Goal: Entertainment & Leisure: Consume media (video, audio)

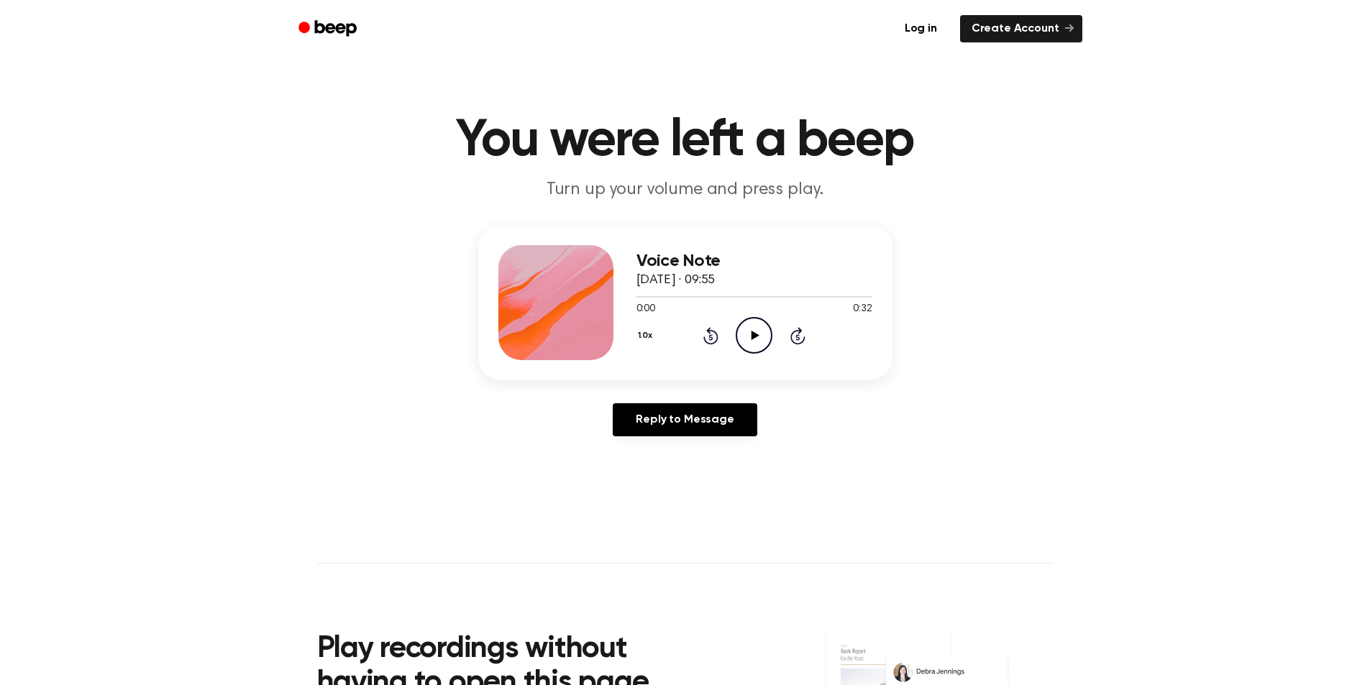
click at [751, 339] on icon "Play Audio" at bounding box center [754, 335] width 37 height 37
drag, startPoint x: 683, startPoint y: 298, endPoint x: 664, endPoint y: 299, distance: 19.5
click at [593, 313] on div "Voice Note [DATE] · 09:55 0:08 0:32 Your browser does not support the [object O…" at bounding box center [685, 302] width 414 height 155
click at [753, 336] on icon at bounding box center [754, 335] width 6 height 9
drag, startPoint x: 782, startPoint y: 298, endPoint x: 686, endPoint y: 285, distance: 97.3
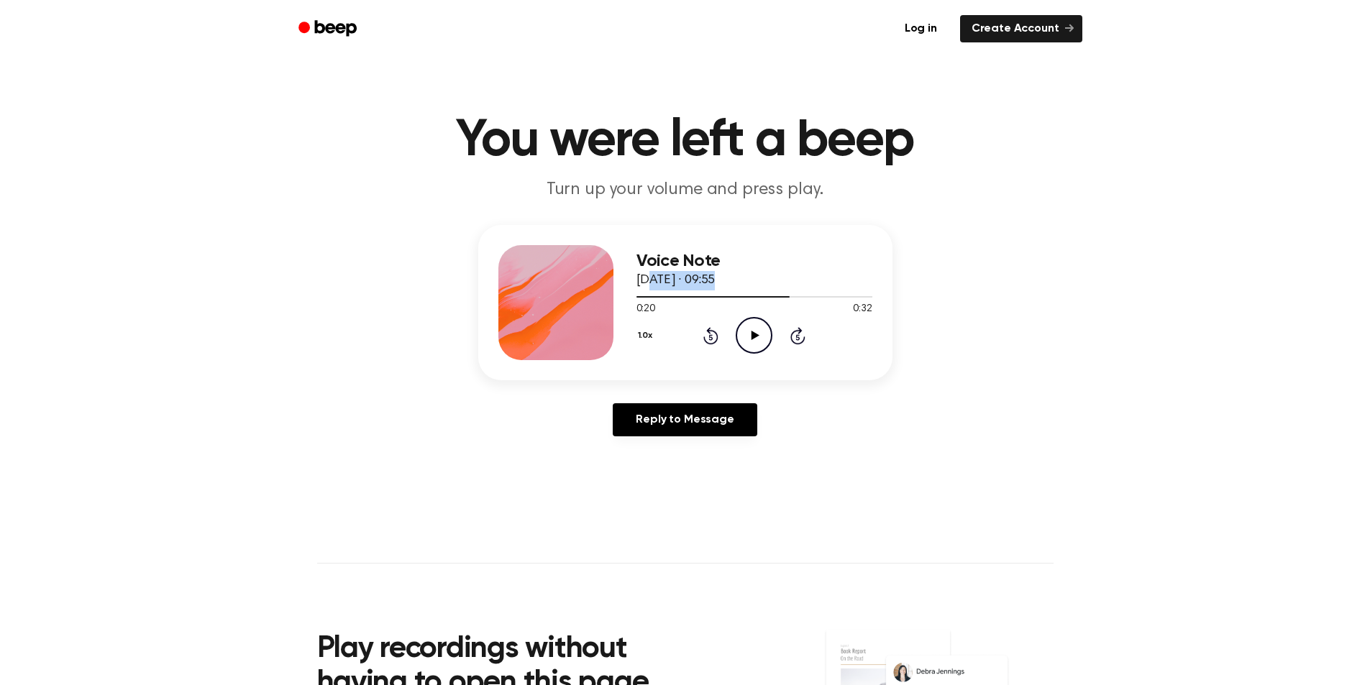
click at [651, 275] on div "Voice Note [DATE] · 09:55 0:20 0:32 Your browser does not support the [object O…" at bounding box center [754, 302] width 236 height 115
click at [761, 332] on icon "Play Audio" at bounding box center [754, 335] width 37 height 37
click at [708, 339] on icon "Rewind 5 seconds" at bounding box center [711, 336] width 16 height 19
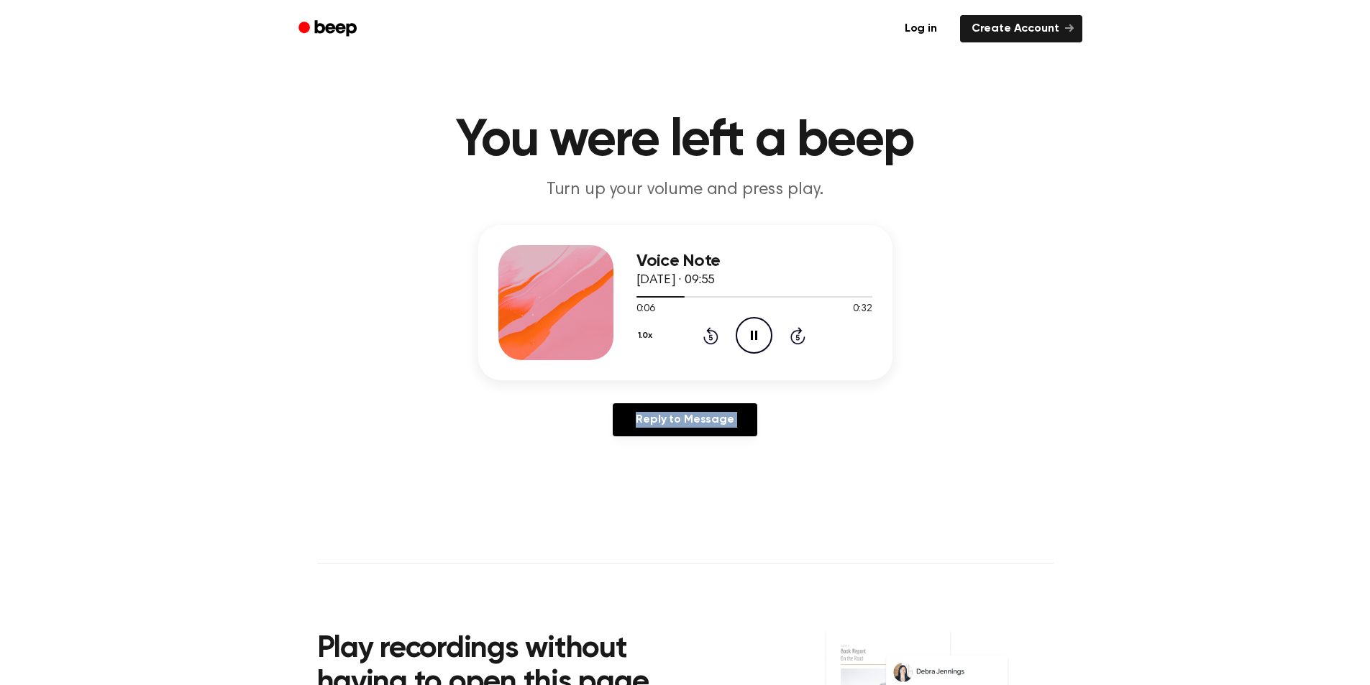
click at [708, 339] on icon "Rewind 5 seconds" at bounding box center [711, 336] width 16 height 19
click at [980, 410] on div "Voice Note [DATE] · 09:55 0:02 0:32 Your browser does not support the [object O…" at bounding box center [685, 336] width 1336 height 223
